Goal: Navigation & Orientation: Find specific page/section

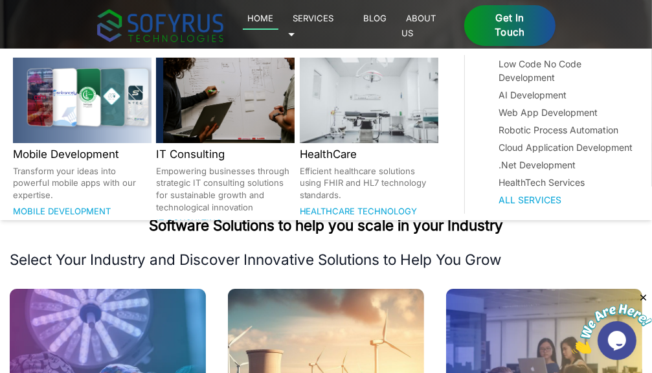
click at [334, 21] on link "Services 🞃" at bounding box center [311, 25] width 46 height 30
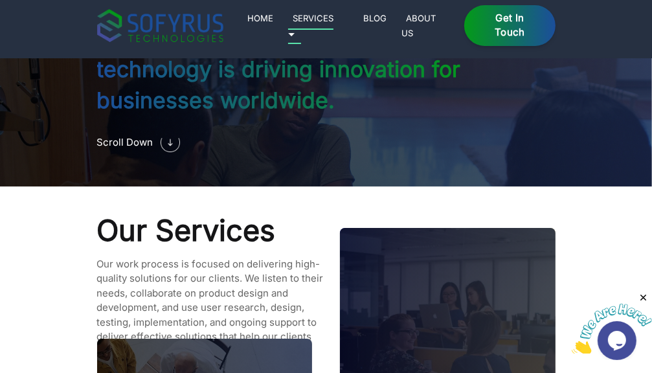
scroll to position [1065, 0]
